Goal: Check status: Check status

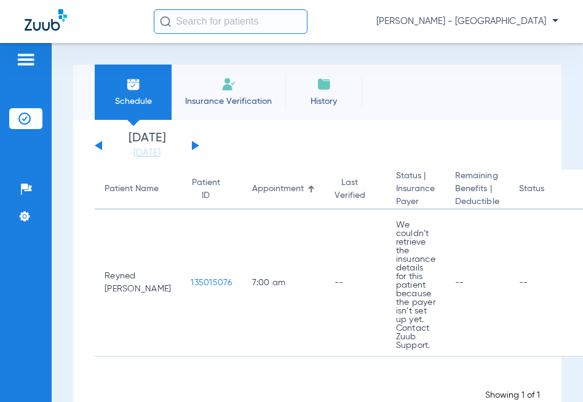
click at [244, 37] on div "[PERSON_NAME] - [GEOGRAPHIC_DATA]" at bounding box center [291, 21] width 583 height 43
click at [250, 30] on input "text" at bounding box center [231, 21] width 154 height 25
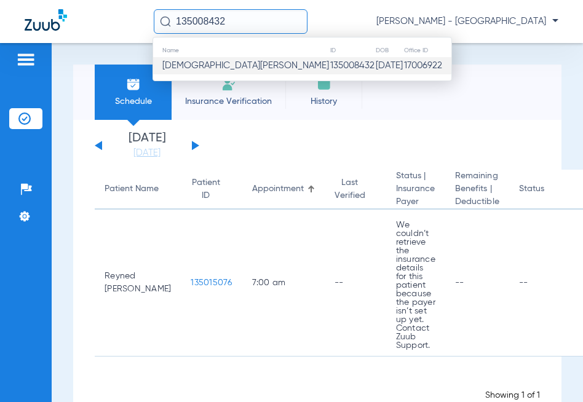
click at [330, 60] on td "135008432" at bounding box center [353, 65] width 46 height 17
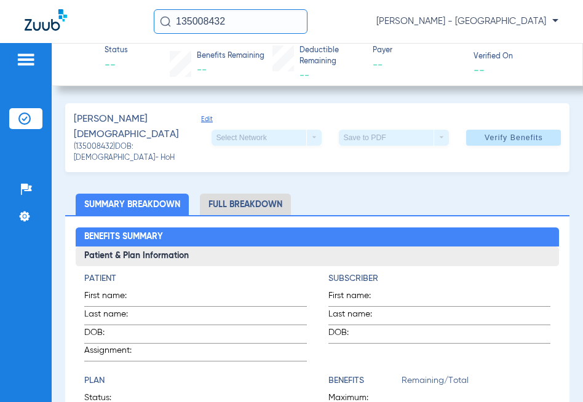
drag, startPoint x: 264, startPoint y: 19, endPoint x: -154, endPoint y: -76, distance: 428.5
click at [0, 0] on html "135008432 [GEOGRAPHIC_DATA][PERSON_NAME] - Boulder Crossings Patients Insurance…" at bounding box center [291, 201] width 583 height 402
click at [225, 22] on input "135000624" at bounding box center [231, 21] width 154 height 25
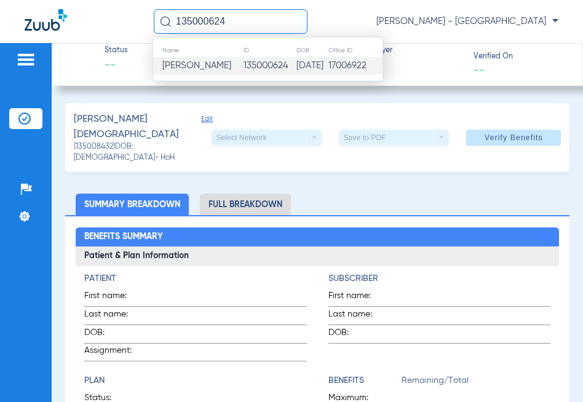
click at [273, 70] on td "135000624" at bounding box center [269, 65] width 53 height 17
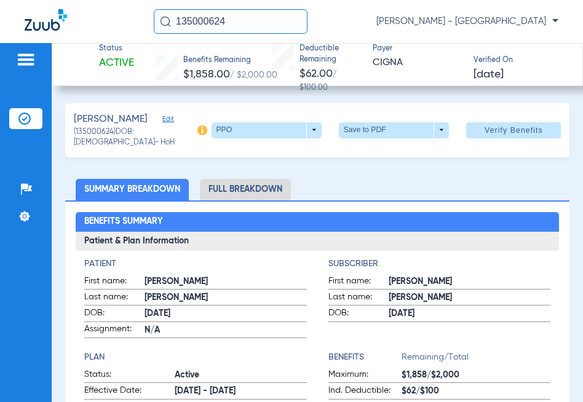
drag, startPoint x: -122, startPoint y: 1, endPoint x: -154, endPoint y: -35, distance: 47.9
click at [0, 0] on html "135000624 [PERSON_NAME] - Boulder Crossings Patients Insurance Verification Set…" at bounding box center [291, 201] width 583 height 402
click at [257, 20] on input "135003542" at bounding box center [231, 21] width 154 height 25
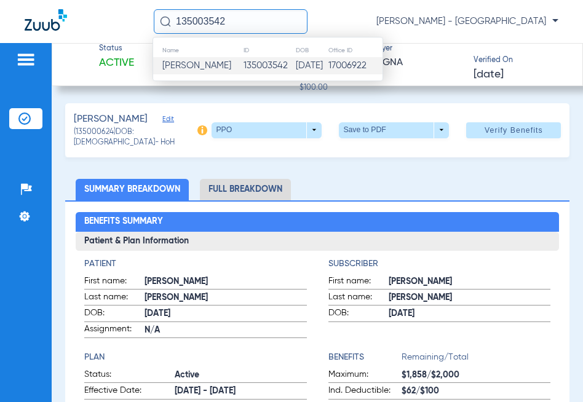
click at [247, 68] on td "135003542" at bounding box center [269, 65] width 52 height 17
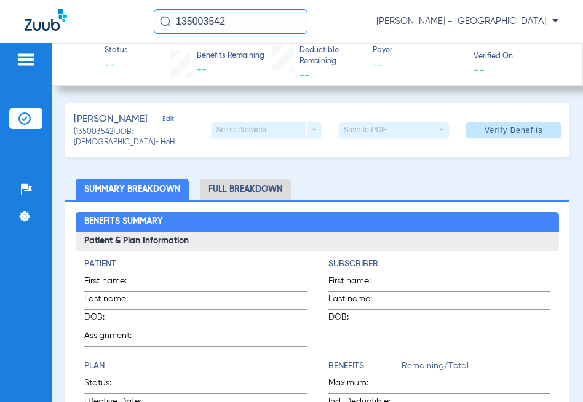
drag, startPoint x: 259, startPoint y: 26, endPoint x: -154, endPoint y: -81, distance: 426.6
click at [0, 0] on html "135003542 [GEOGRAPHIC_DATA][PERSON_NAME] - Boulder Crossings Patients Insurance…" at bounding box center [291, 201] width 583 height 402
click at [219, 20] on input "135004555" at bounding box center [231, 21] width 154 height 25
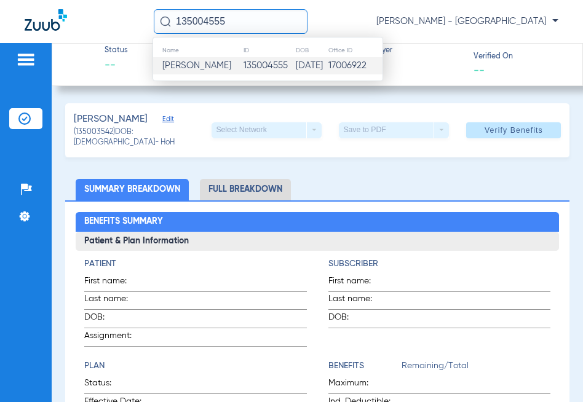
click at [226, 70] on span "[PERSON_NAME]" at bounding box center [196, 65] width 69 height 9
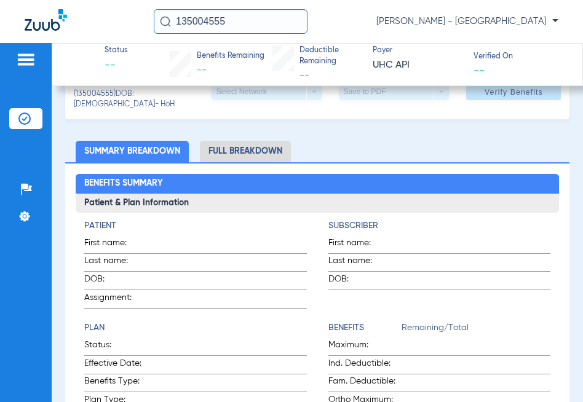
scroll to position [369, 0]
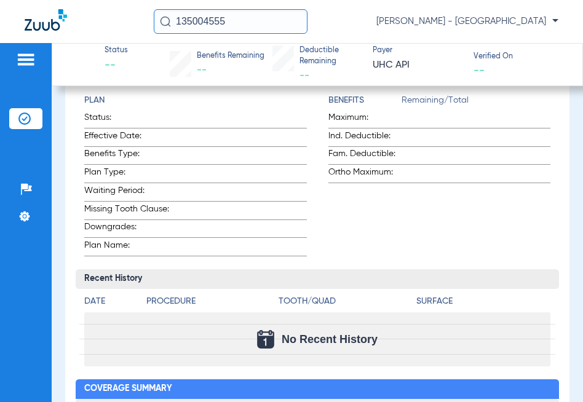
drag, startPoint x: 235, startPoint y: 17, endPoint x: -154, endPoint y: -23, distance: 391.0
click at [0, 0] on html "135004555 [GEOGRAPHIC_DATA][PERSON_NAME] - Boulder Crossings Patients Insurance…" at bounding box center [291, 201] width 583 height 402
click at [241, 32] on input "135002448" at bounding box center [231, 21] width 154 height 25
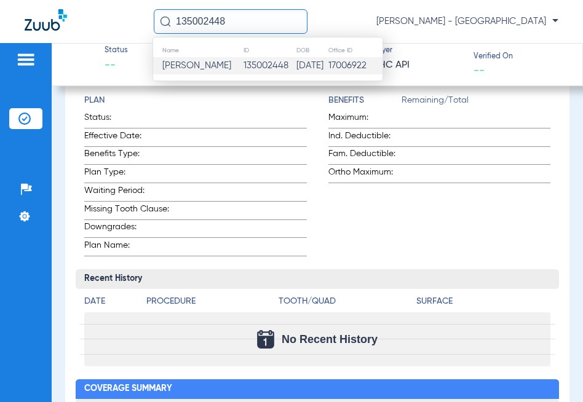
click at [271, 60] on td "135002448" at bounding box center [269, 65] width 53 height 17
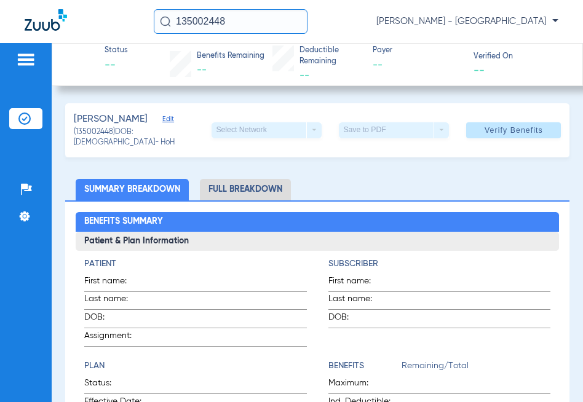
drag, startPoint x: 277, startPoint y: 21, endPoint x: -151, endPoint y: -135, distance: 455.9
click at [0, 0] on html "135002448 [GEOGRAPHIC_DATA][PERSON_NAME] - Boulder Crossings Patients Insurance…" at bounding box center [291, 201] width 583 height 402
click at [214, 12] on input "135018560" at bounding box center [231, 21] width 154 height 25
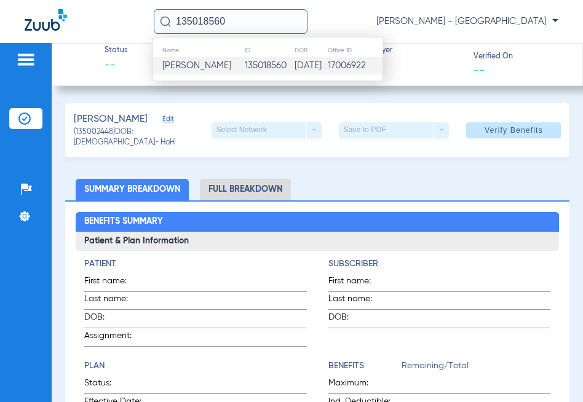
click at [196, 70] on span "[PERSON_NAME]" at bounding box center [196, 65] width 69 height 9
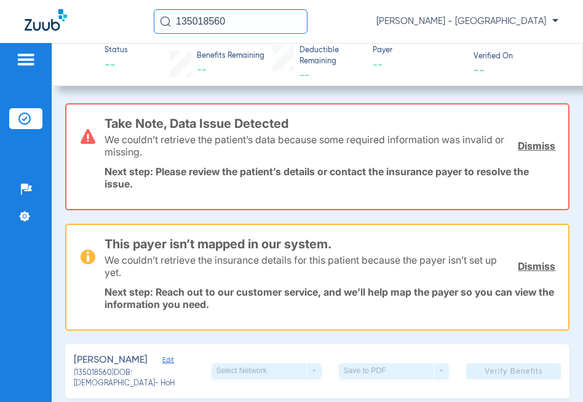
drag, startPoint x: 248, startPoint y: 17, endPoint x: -154, endPoint y: -97, distance: 417.7
click at [0, 0] on html "135018560 [PERSON_NAME] - Boulder Crossings Patients Insurance Verification Set…" at bounding box center [291, 201] width 583 height 402
click at [284, 16] on input "135013252" at bounding box center [231, 21] width 154 height 25
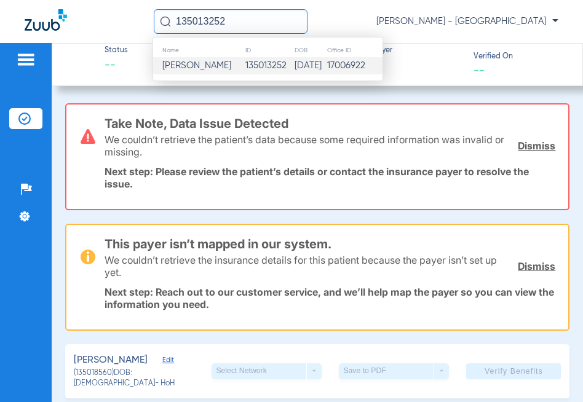
type input "135013252"
click at [294, 62] on td "[DATE]" at bounding box center [310, 65] width 33 height 17
